Goal: Task Accomplishment & Management: Complete application form

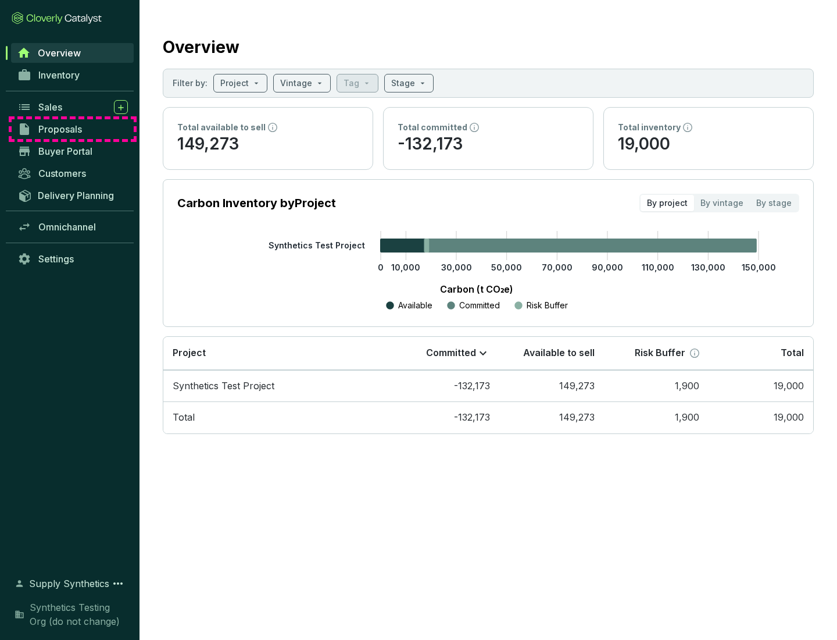
click at [73, 129] on span "Proposals" at bounding box center [60, 129] width 44 height 12
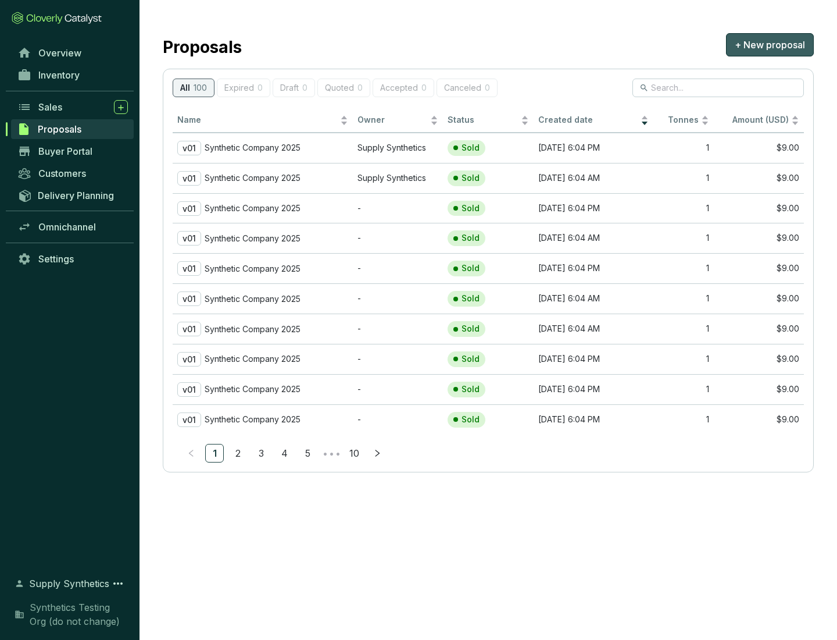
click at [770, 45] on span "+ New proposal" at bounding box center [770, 45] width 70 height 14
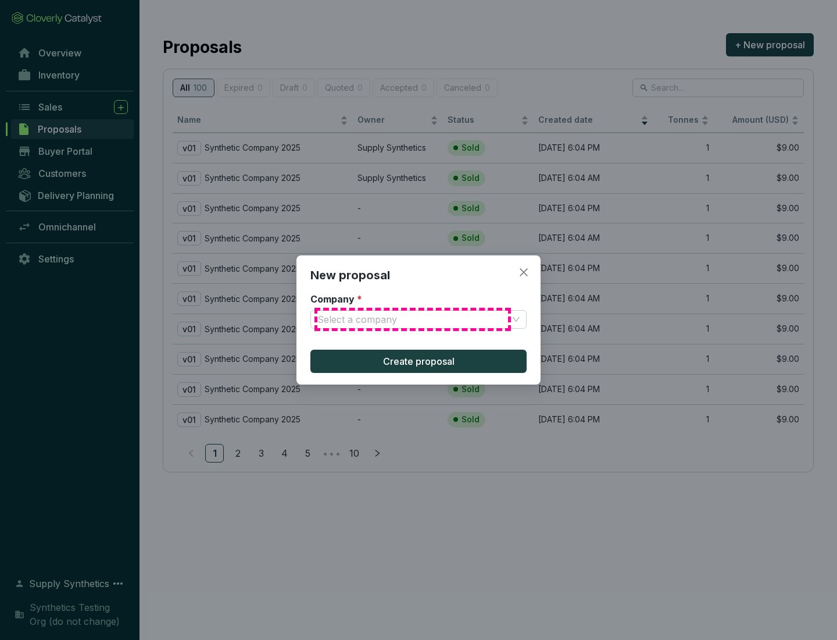
click at [413, 319] on input "Company *" at bounding box center [412, 318] width 191 height 17
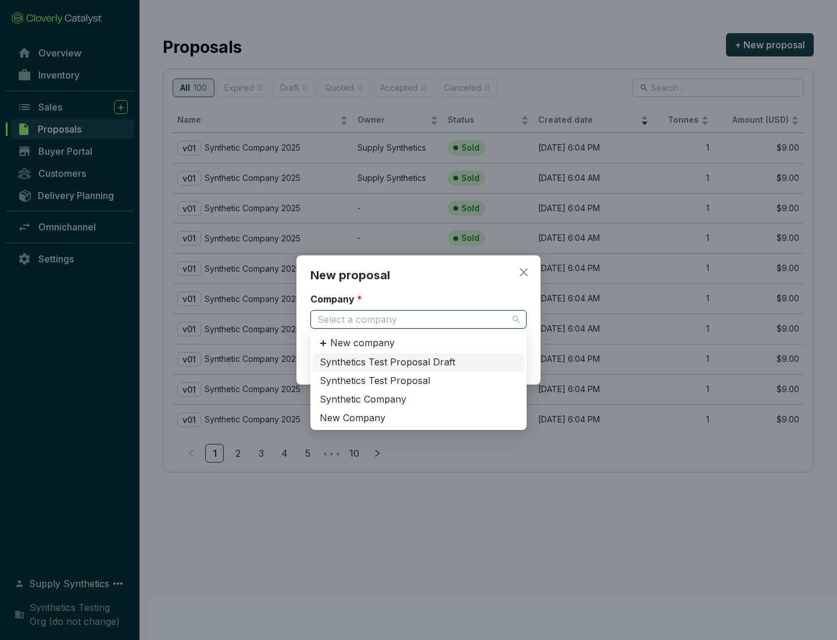
click at [419, 399] on div "Synthetic Company" at bounding box center [419, 399] width 198 height 13
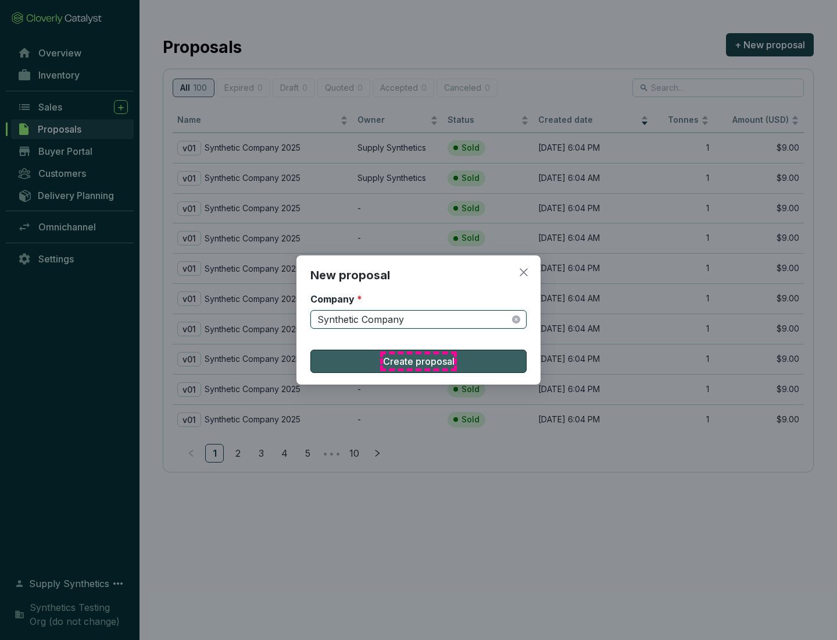
click at [419, 361] on span "Create proposal" at bounding box center [419, 361] width 72 height 14
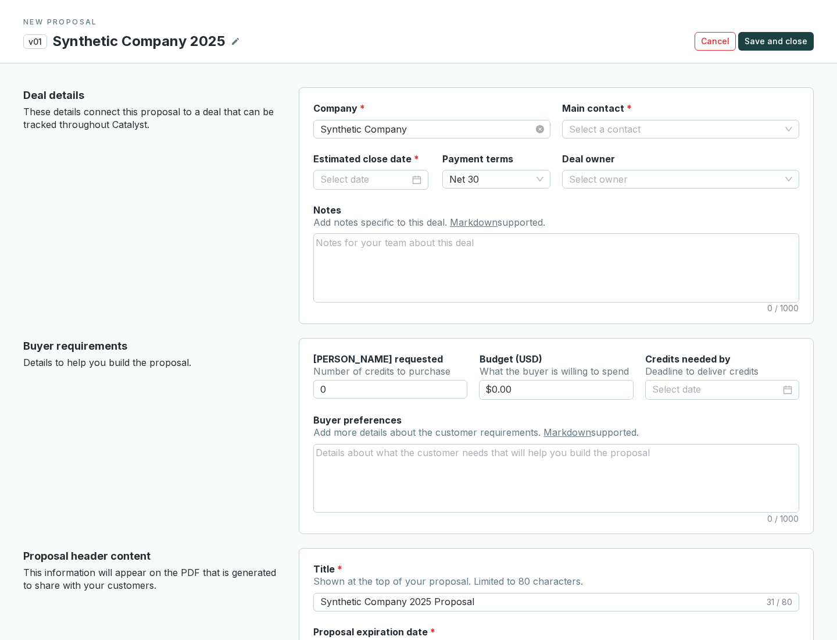
click at [675, 128] on input "Main contact *" at bounding box center [675, 128] width 212 height 17
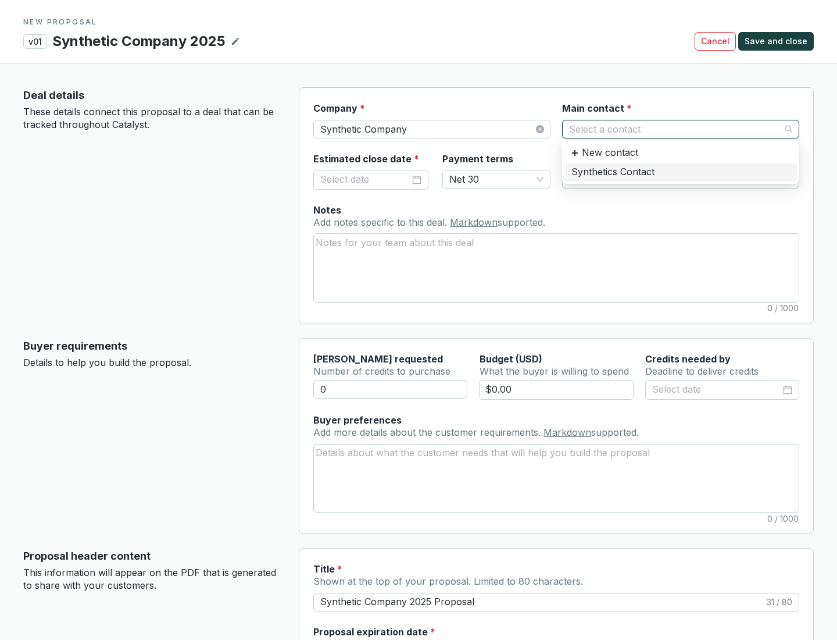
click at [680, 172] on div "Synthetics Contact" at bounding box center [681, 172] width 219 height 13
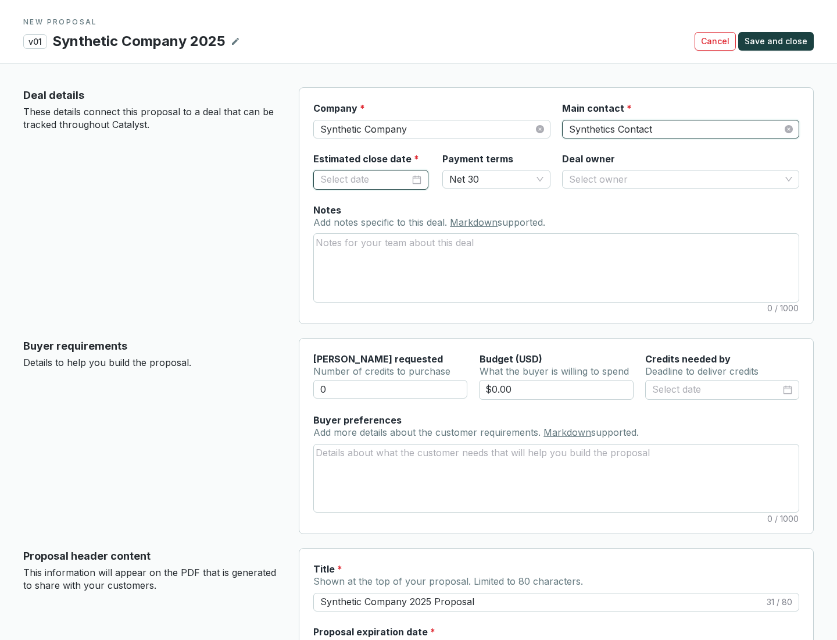
click at [365, 179] on input "Estimated close date *" at bounding box center [365, 179] width 90 height 15
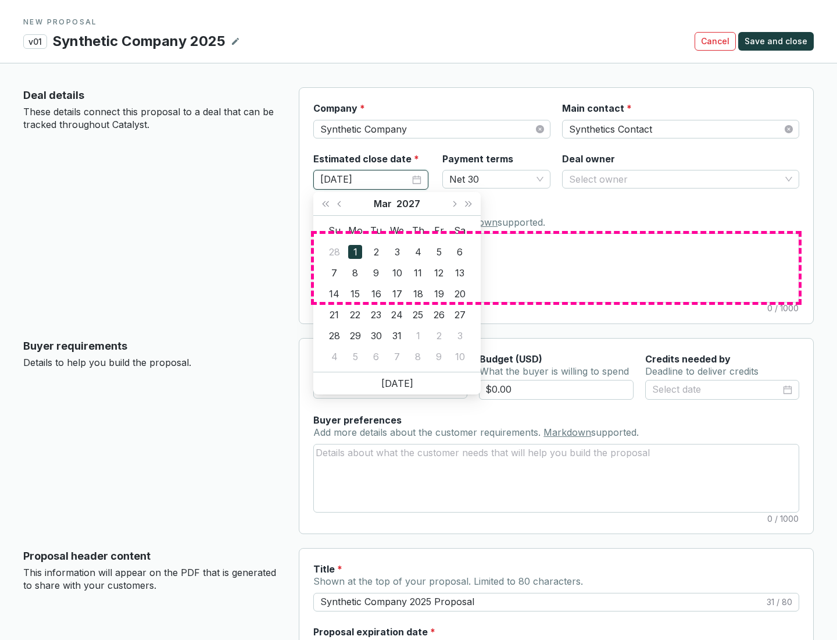
type input "[DATE]"
click at [556, 267] on textarea "Notes Add notes specific to this deal. Markdown supported." at bounding box center [556, 267] width 485 height 67
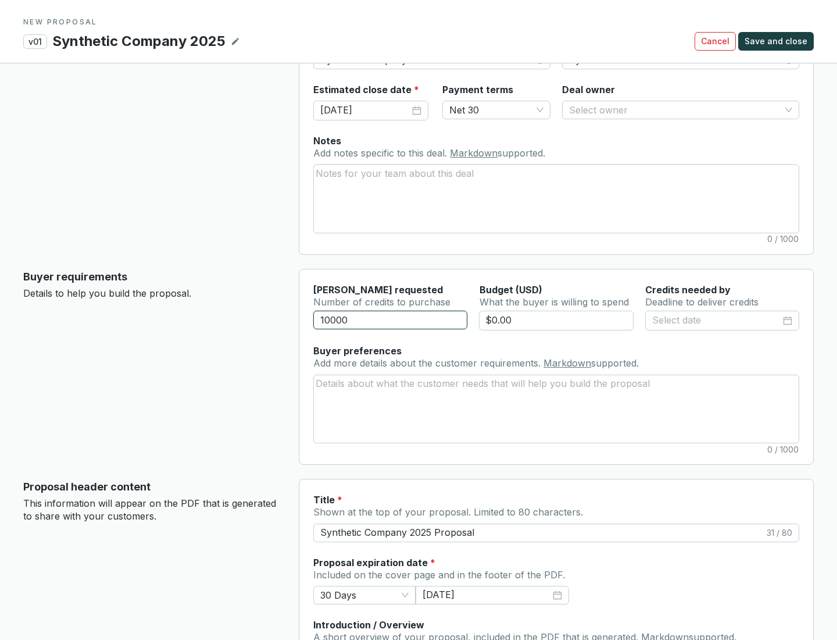
scroll to position [70, 0]
type input "10000"
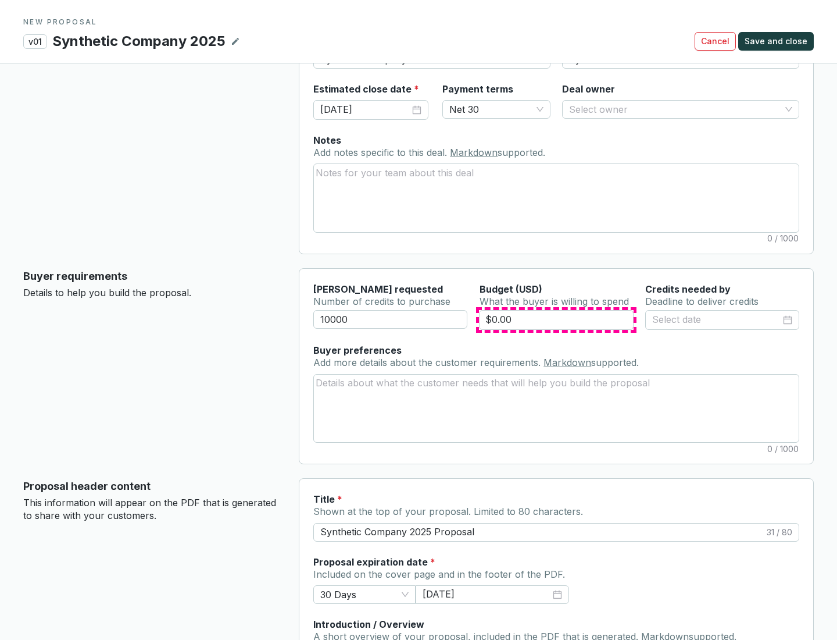
type input "$0.00"
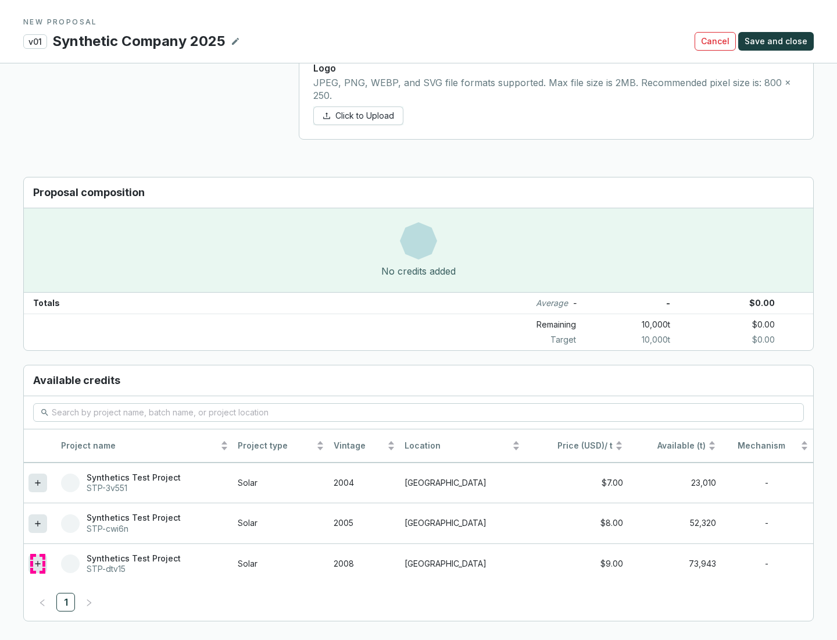
click at [38, 563] on icon at bounding box center [37, 562] width 5 height 5
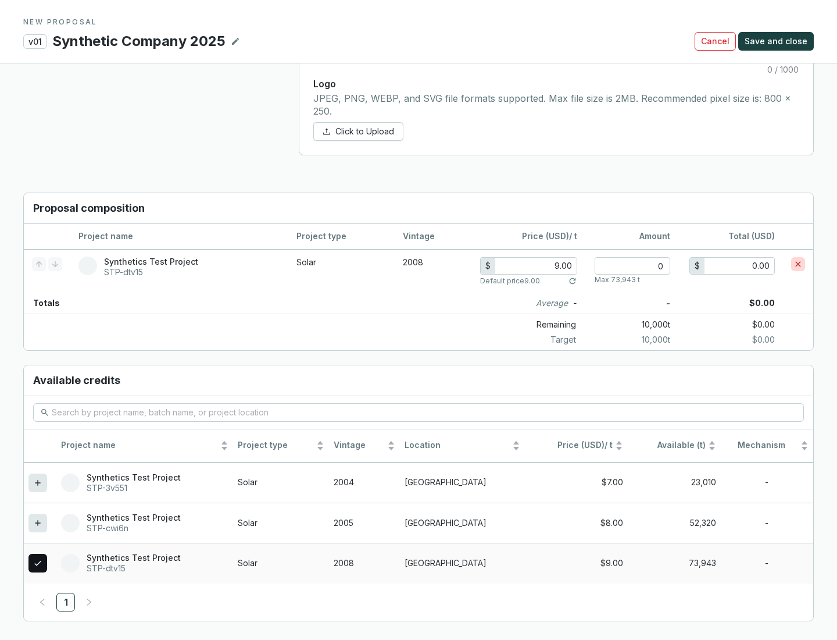
scroll to position [669, 0]
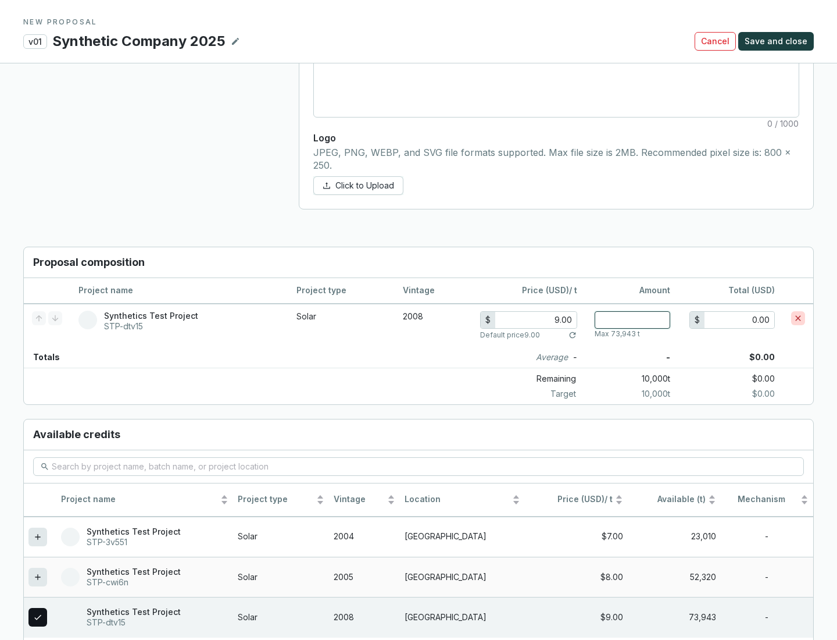
type input "1"
type input "9.00"
type input "1"
click at [778, 41] on span "Save and close" at bounding box center [776, 41] width 63 height 12
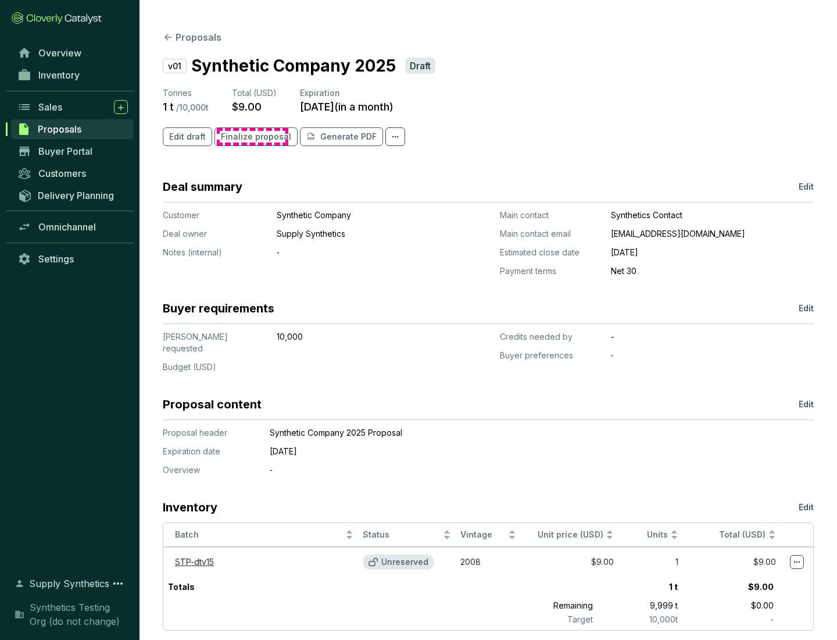
click at [252, 137] on span "Finalize proposal" at bounding box center [256, 137] width 70 height 12
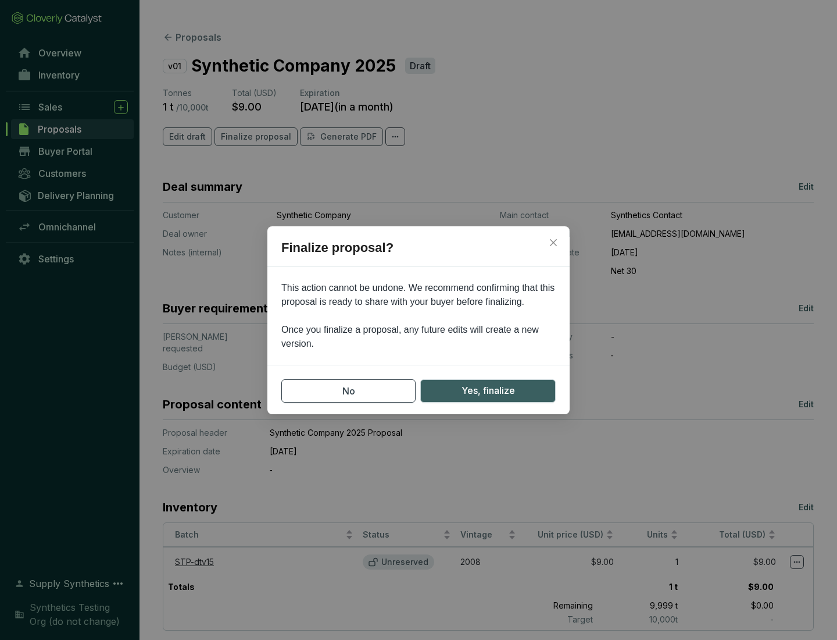
click at [488, 390] on span "Yes, finalize" at bounding box center [488, 390] width 53 height 15
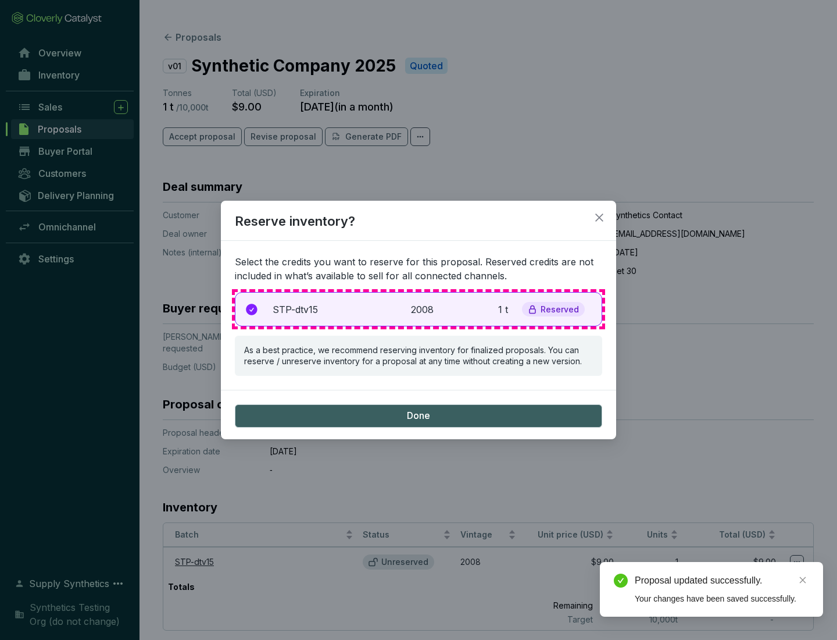
click at [419, 309] on p "2008" at bounding box center [424, 309] width 26 height 14
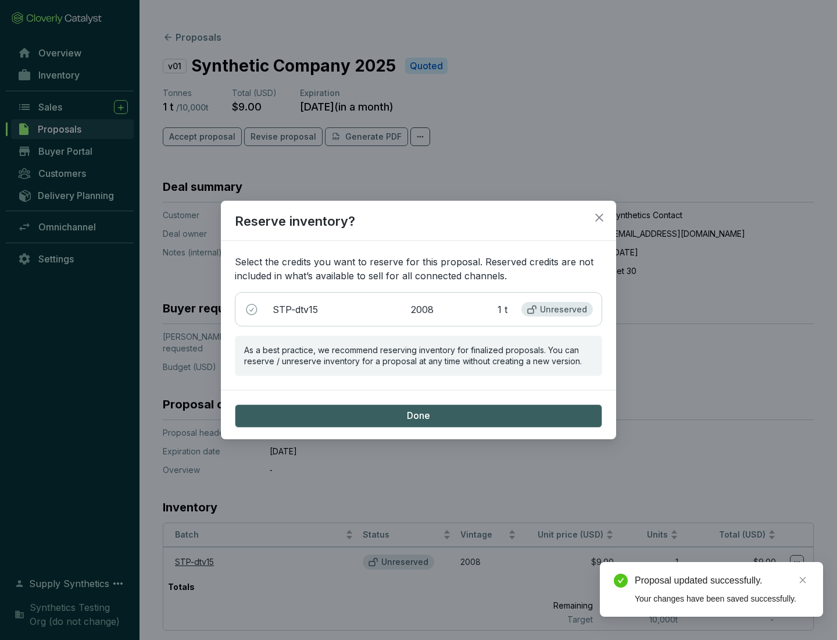
click at [419, 415] on span "Done" at bounding box center [418, 415] width 23 height 13
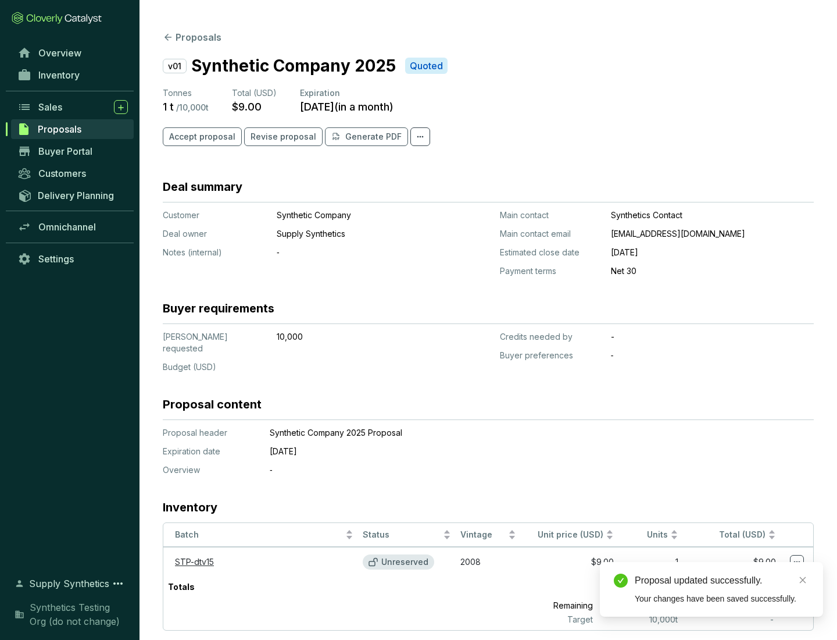
click at [722, 580] on div "Proposal updated successfully." at bounding box center [722, 580] width 174 height 14
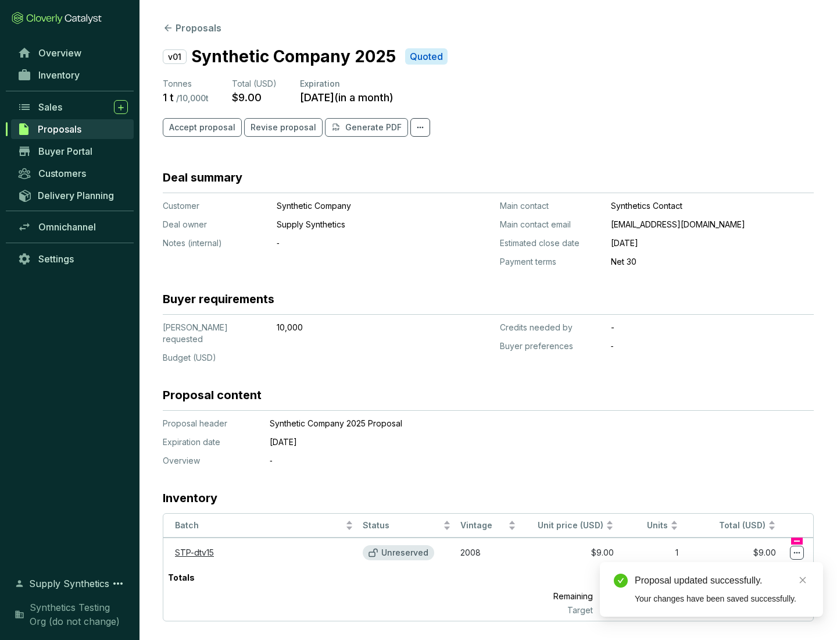
click at [797, 552] on icon at bounding box center [797, 553] width 6 height 2
click at [762, 567] on div "Proposal updated successfully. Your changes have been saved successfully." at bounding box center [711, 589] width 223 height 55
click at [722, 580] on div "Proposal updated successfully." at bounding box center [722, 580] width 174 height 14
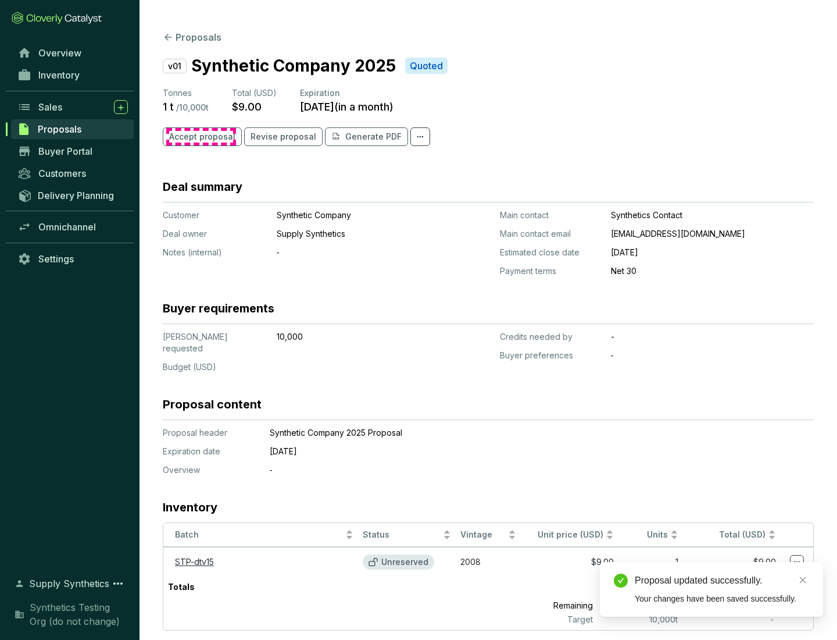
click at [201, 137] on span "Accept proposal" at bounding box center [202, 137] width 66 height 12
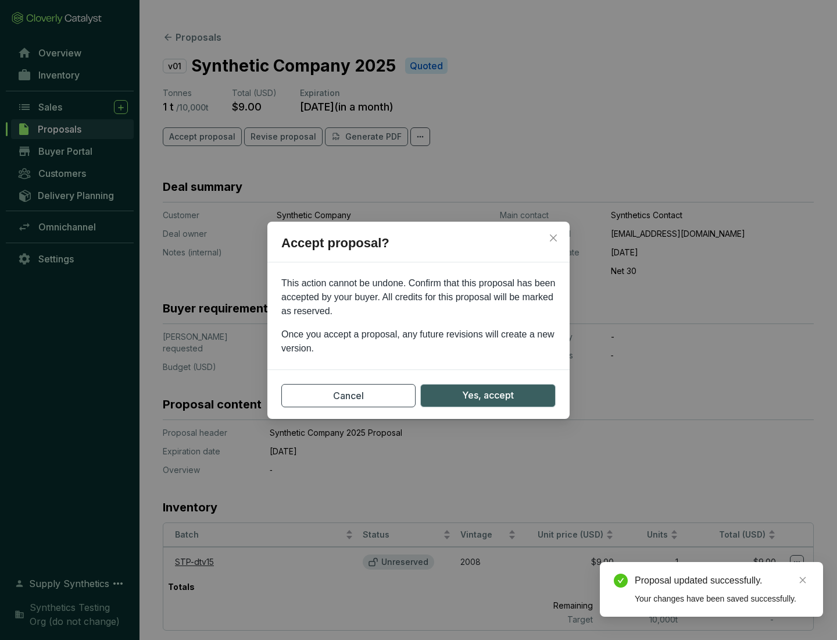
click at [488, 395] on span "Yes, accept" at bounding box center [488, 395] width 52 height 15
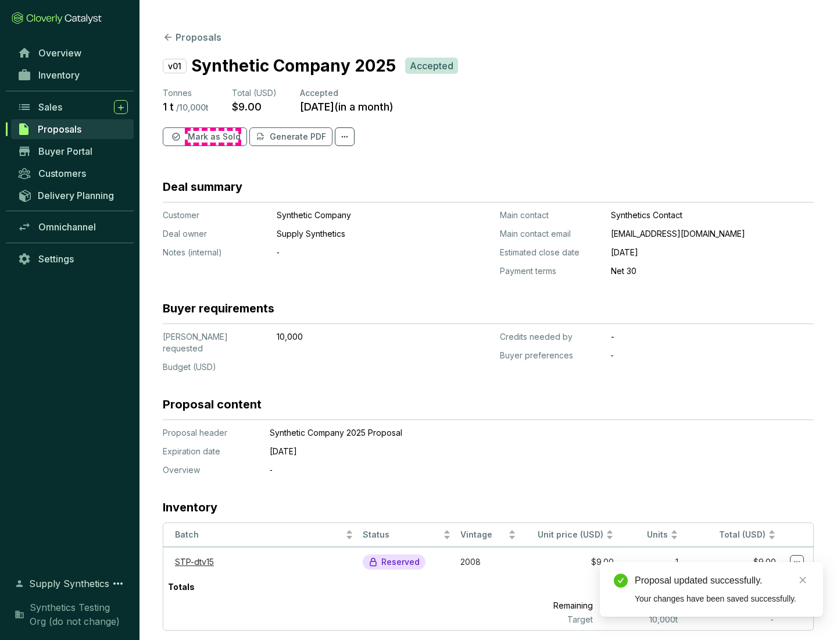
click at [213, 137] on span "Mark as Sold" at bounding box center [214, 137] width 53 height 12
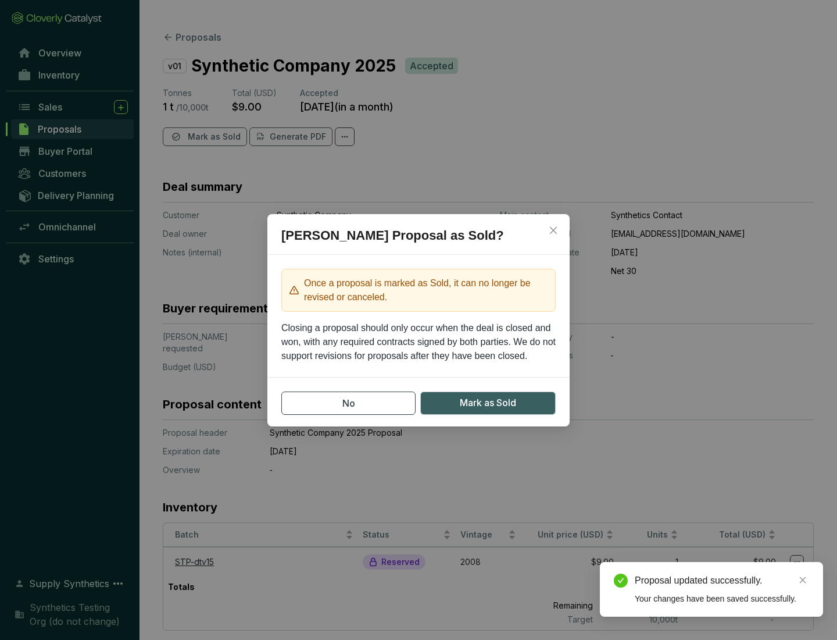
click at [488, 402] on span "Mark as Sold" at bounding box center [488, 402] width 56 height 15
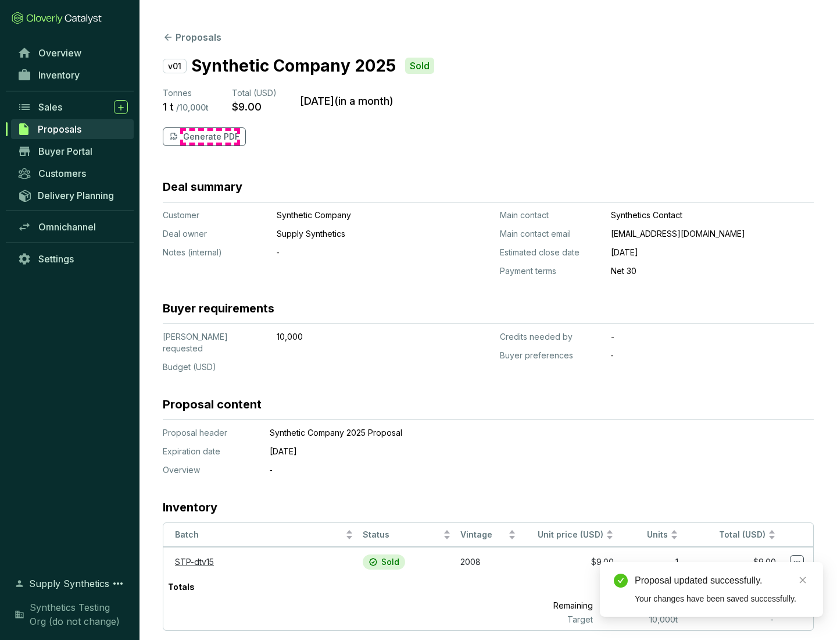
click at [210, 137] on p "Generate PDF" at bounding box center [211, 137] width 56 height 12
click at [722, 567] on div "Download Complete" at bounding box center [722, 567] width 174 height 14
